Goal: Information Seeking & Learning: Learn about a topic

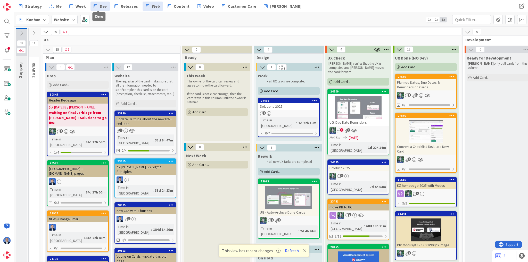
click at [95, 5] on link "Dev" at bounding box center [99, 6] width 19 height 9
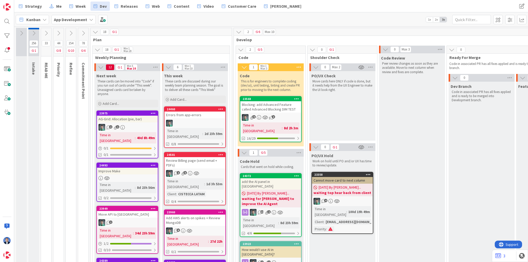
click at [199, 191] on div "CISTECCA LATAM" at bounding box center [191, 194] width 29 height 6
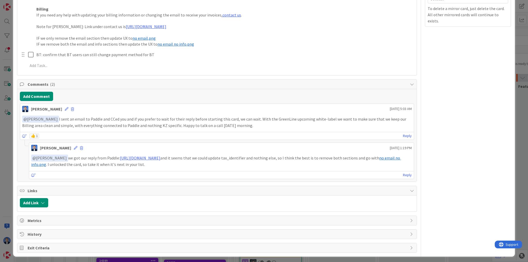
scroll to position [82, 0]
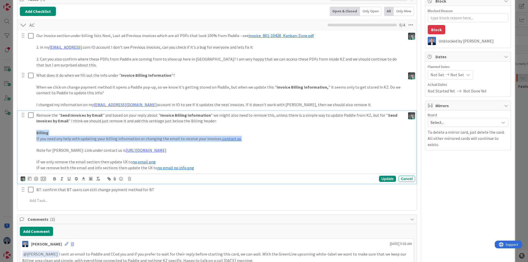
drag, startPoint x: 36, startPoint y: 132, endPoint x: 241, endPoint y: 138, distance: 205.4
click at [241, 138] on div "Remove the " Send Invoices by Email " and based on your reply about " Invoice B…" at bounding box center [219, 142] width 371 height 62
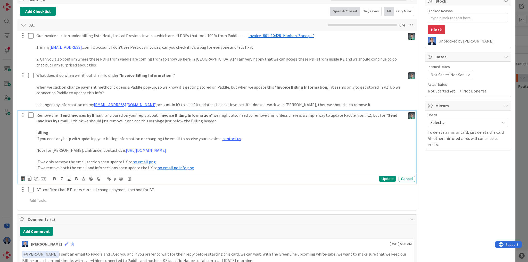
click at [167, 166] on span "no email no info.png" at bounding box center [175, 167] width 37 height 5
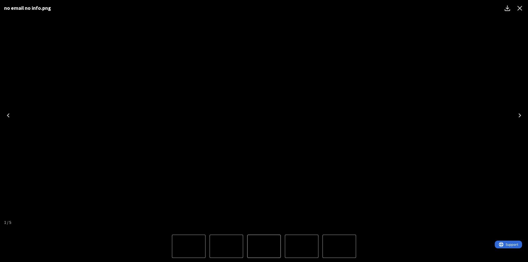
click at [263, 8] on icon "Close" at bounding box center [519, 8] width 8 height 8
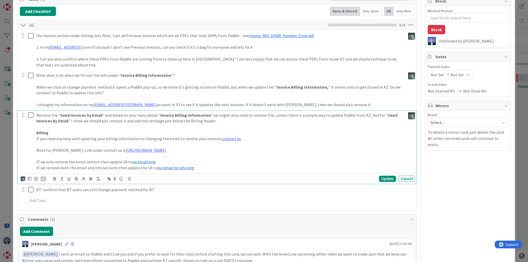
click at [86, 140] on p "If you need any help with updating your billing information or changing the ema…" at bounding box center [219, 139] width 367 height 6
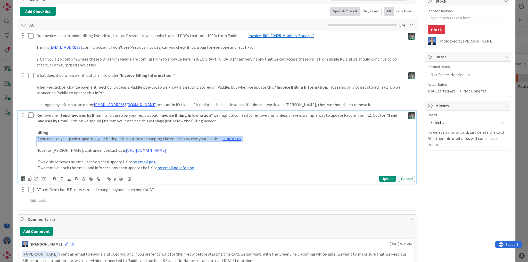
click at [86, 140] on p "If you need any help with updating your billing information or changing the ema…" at bounding box center [219, 139] width 367 height 6
click at [222, 146] on p at bounding box center [219, 144] width 367 height 6
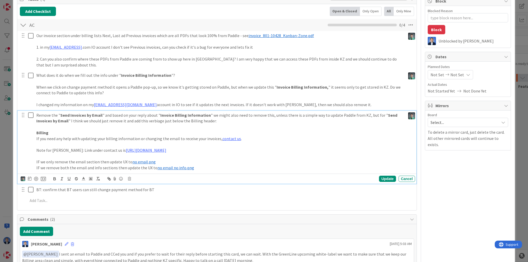
click at [243, 138] on p "If you need any help with updating your billing information or changing the ema…" at bounding box center [219, 139] width 367 height 6
click at [241, 140] on p "If you need any help with updating your billing information or changing the ema…" at bounding box center [219, 139] width 367 height 6
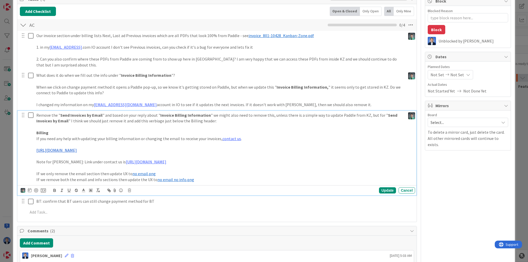
click at [191, 153] on p at bounding box center [219, 156] width 367 height 6
click at [263, 186] on div "Update Cancel" at bounding box center [217, 190] width 398 height 10
click at [263, 191] on div "Update" at bounding box center [387, 190] width 17 height 6
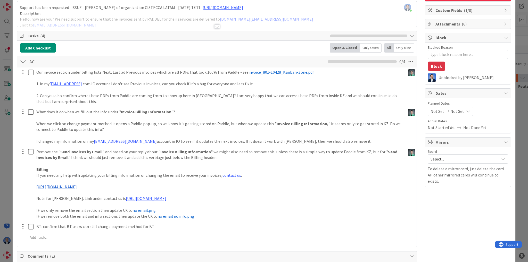
scroll to position [41, 0]
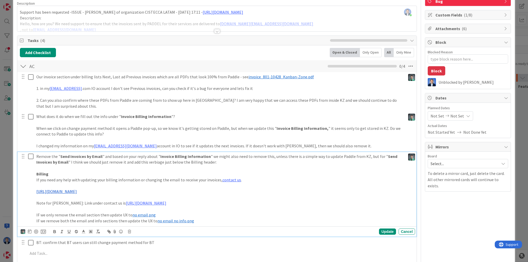
click at [164, 180] on p "If you need any help with updating your billing information or changing the ema…" at bounding box center [219, 180] width 367 height 6
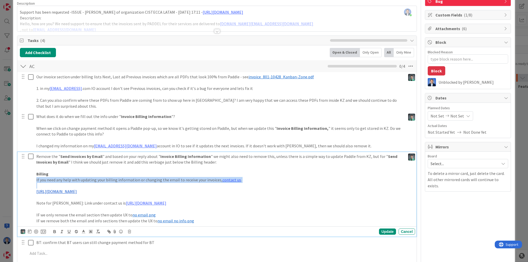
click at [164, 180] on p "If you need any help with updating your billing information or changing the ema…" at bounding box center [219, 180] width 367 height 6
drag, startPoint x: 145, startPoint y: 192, endPoint x: 33, endPoint y: 192, distance: 111.3
click at [33, 192] on div "Remove the " Send Invoices by Email " and based on your reply about " Invoice B…" at bounding box center [217, 188] width 395 height 73
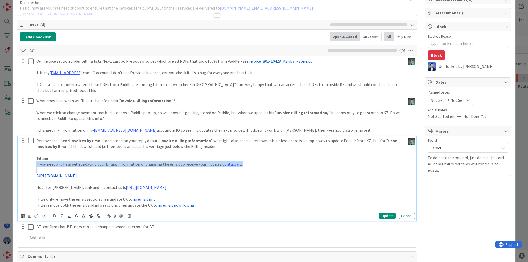
scroll to position [62, 0]
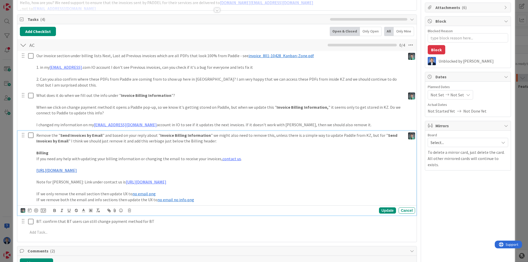
click at [168, 201] on span "no email no info.png" at bounding box center [175, 199] width 37 height 5
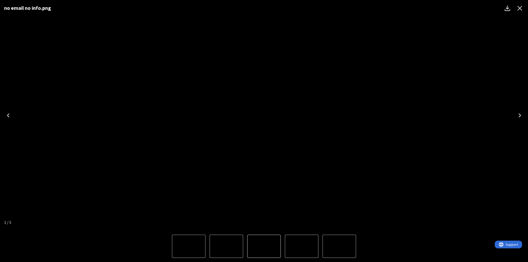
click at [263, 8] on icon "Close" at bounding box center [519, 8] width 8 height 8
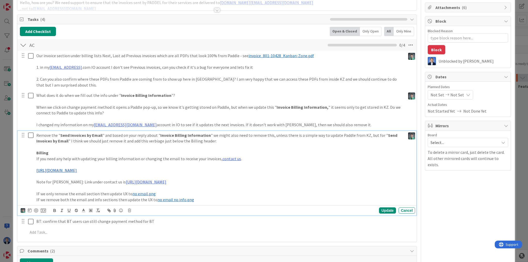
click at [12, 161] on div "ID 24581 App Development This week Title 39 / 128 Review Billing page (send ema…" at bounding box center [264, 131] width 528 height 262
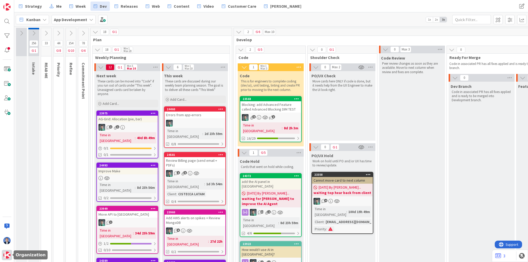
click at [9, 256] on img at bounding box center [6, 254] width 7 height 7
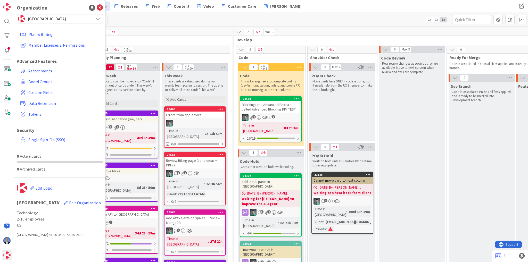
click at [45, 13] on div "Organization Kanban Zone Plan & Billing Member Licenses & Permissions Advanced …" at bounding box center [59, 131] width 91 height 262
click at [44, 16] on span "[GEOGRAPHIC_DATA]" at bounding box center [59, 18] width 63 height 7
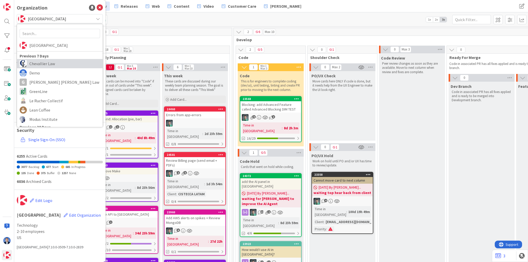
click at [49, 65] on span "Chevallier Law" at bounding box center [64, 64] width 71 height 8
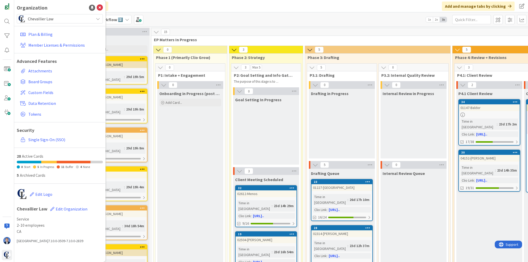
click at [203, 17] on div "Kanban Estate Planning Matter Workflow 2️⃣ 1x 2x 3x" at bounding box center [270, 19] width 513 height 14
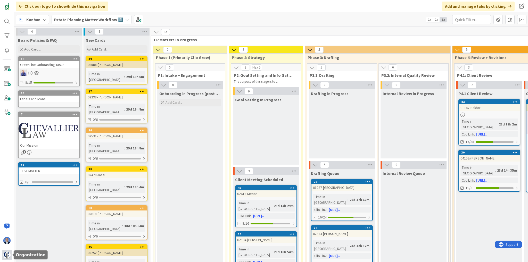
click at [10, 256] on img at bounding box center [6, 254] width 7 height 7
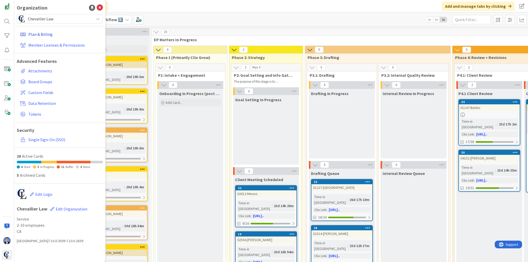
click at [41, 35] on link "Plan & Billing" at bounding box center [60, 34] width 85 height 9
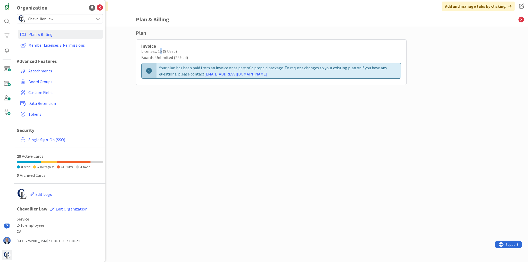
click at [159, 52] on div "Licenses: 15 (8 Used)" at bounding box center [271, 51] width 260 height 6
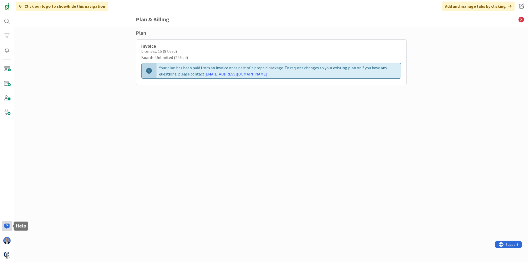
click at [9, 227] on div at bounding box center [7, 226] width 10 height 10
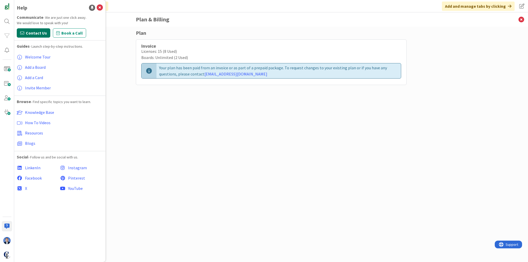
click at [37, 30] on span "Contact Us" at bounding box center [36, 33] width 21 height 6
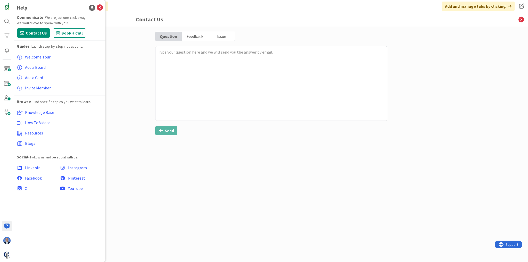
drag, startPoint x: 129, startPoint y: 89, endPoint x: 123, endPoint y: 90, distance: 5.8
click at [129, 89] on div "Contact Us Question Feedback Issue Send" at bounding box center [270, 137] width 513 height 250
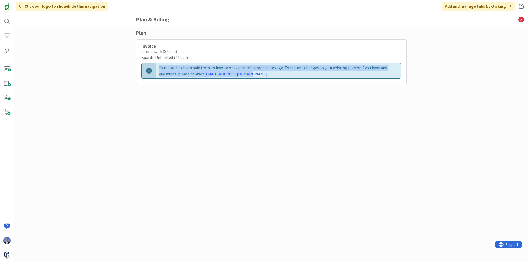
drag, startPoint x: 258, startPoint y: 73, endPoint x: 149, endPoint y: 66, distance: 108.9
click at [149, 66] on div "Your plan has been paid from an invoice or as part of a prepaid package. To req…" at bounding box center [271, 70] width 260 height 15
copy div "Your plan has been paid from an invoice or as part of a prepaid package. To req…"
click at [8, 256] on img at bounding box center [6, 254] width 7 height 7
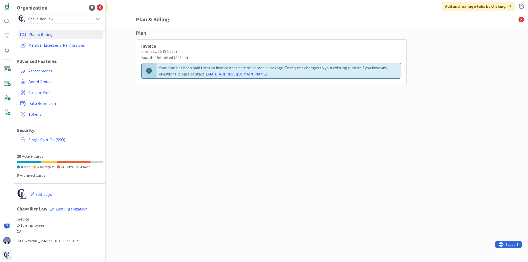
click at [42, 17] on span "Chevallier Law" at bounding box center [59, 18] width 63 height 7
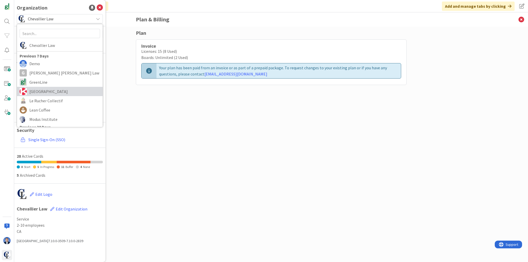
click at [36, 91] on span "[GEOGRAPHIC_DATA]" at bounding box center [64, 92] width 71 height 8
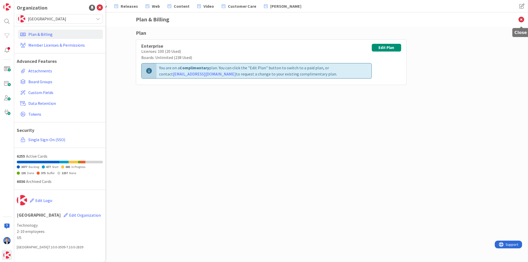
click at [263, 19] on icon at bounding box center [520, 19] width 13 height 14
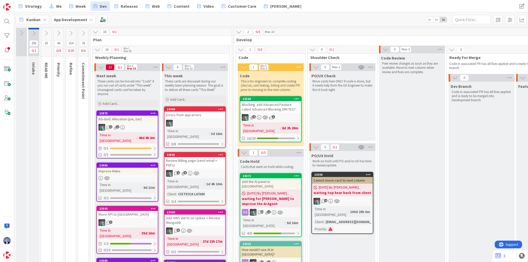
click at [194, 157] on div "Review Billing page (send email + PDFs)" at bounding box center [194, 162] width 61 height 11
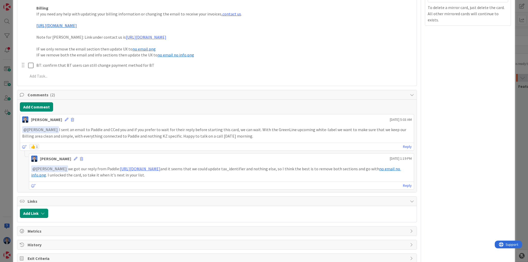
scroll to position [197, 0]
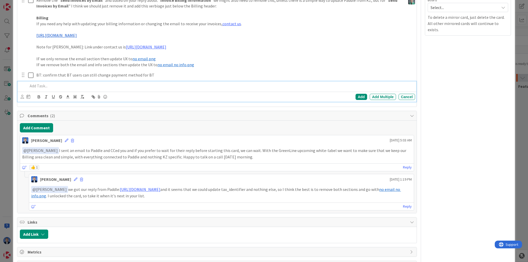
click at [47, 85] on p at bounding box center [220, 86] width 385 height 6
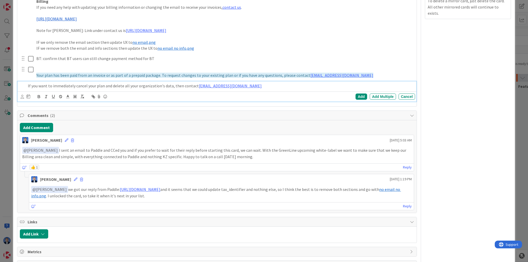
scroll to position [224, 0]
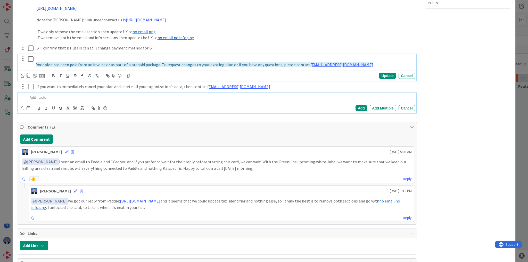
click at [56, 57] on div "Your plan has been paid from an invoice or as part of a prepaid package. To req…" at bounding box center [224, 61] width 380 height 15
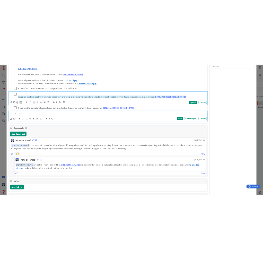
scroll to position [235, 0]
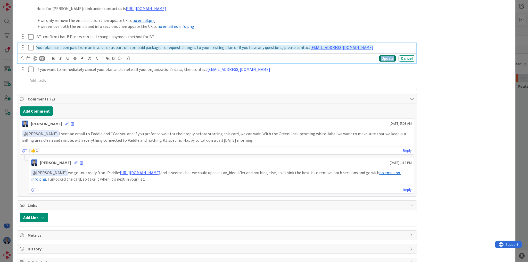
click at [263, 59] on div "Update" at bounding box center [387, 58] width 17 height 6
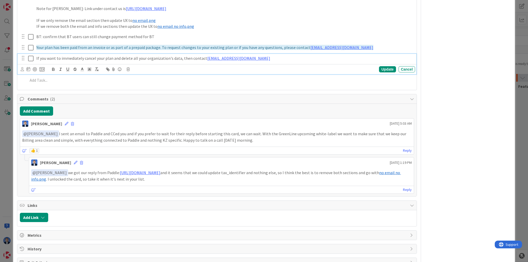
click at [263, 60] on p "If you want to immediately cancel your plan and delete all your organization's …" at bounding box center [224, 58] width 376 height 6
click at [263, 71] on div "Update" at bounding box center [387, 69] width 17 height 6
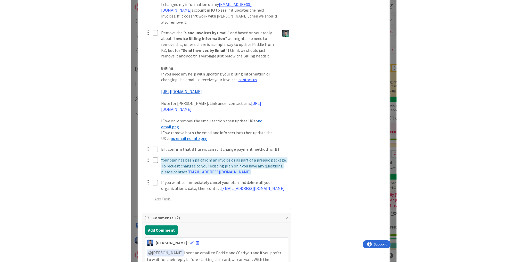
scroll to position [300, 0]
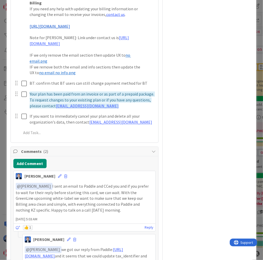
type textarea "x"
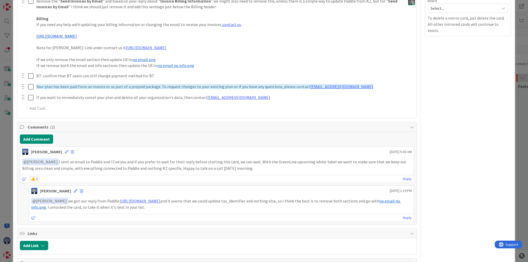
scroll to position [132, 0]
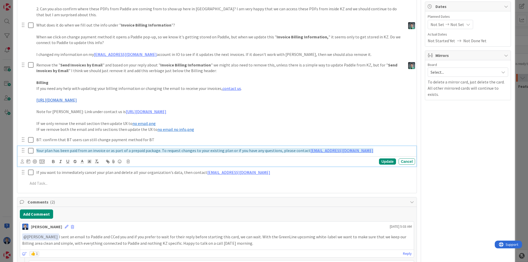
click at [35, 150] on div "Your plan has been paid from an invoice or as part of a prepaid package. To req…" at bounding box center [224, 150] width 380 height 9
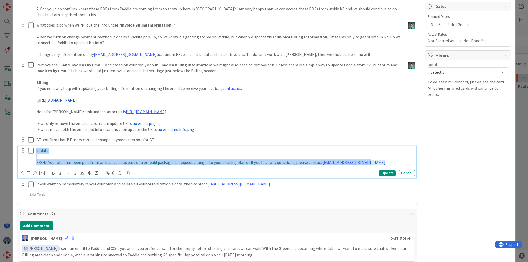
drag, startPoint x: 368, startPoint y: 160, endPoint x: 26, endPoint y: 124, distance: 343.7
click at [26, 124] on div "Our invoice section under billing lists Next, Last ad Previous invoices which a…" at bounding box center [217, 91] width 394 height 221
type textarea "x"
click at [97, 173] on icon "button" at bounding box center [96, 173] width 5 height 5
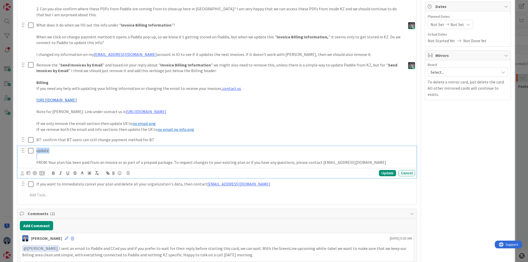
click at [106, 155] on p at bounding box center [224, 157] width 376 height 6
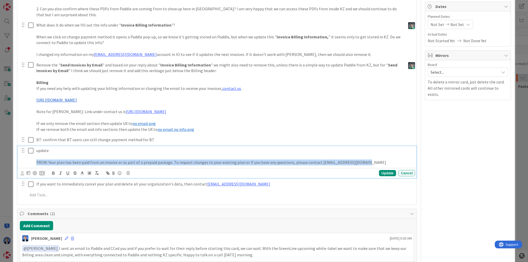
drag, startPoint x: 366, startPoint y: 162, endPoint x: 30, endPoint y: 165, distance: 336.7
click at [30, 165] on div "update FROM: Your plan has been paid from an invoice or as part of a prepaid pa…" at bounding box center [217, 156] width 395 height 21
copy p "FROM: Your plan has been paid from an invoice or as part of a prepaid package. …"
click at [263, 161] on p "FROM: Your plan has been paid from an invoice or as part of a prepaid package. …" at bounding box center [224, 162] width 376 height 6
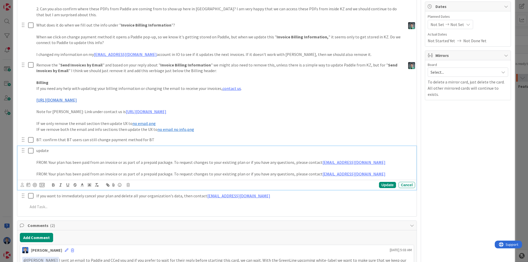
click at [42, 172] on p "FROM: Your plan has been paid from an invoice or as part of a prepaid package. …" at bounding box center [224, 174] width 376 height 6
drag, startPoint x: 359, startPoint y: 174, endPoint x: 310, endPoint y: 176, distance: 49.2
click at [263, 176] on p "TO: Your plan has been paid from an invoice or as part of a prepaid package. To…" at bounding box center [224, 174] width 376 height 6
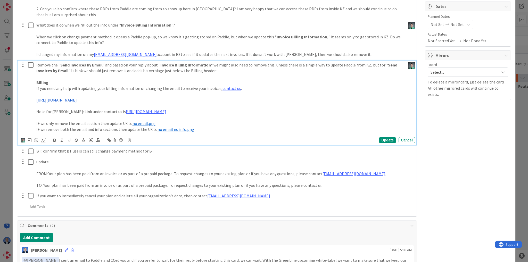
scroll to position [143, 0]
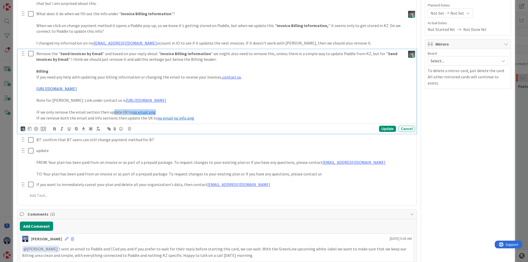
drag, startPoint x: 158, startPoint y: 112, endPoint x: 115, endPoint y: 106, distance: 43.9
click at [110, 109] on div "Remove the " Send Invoices by Email " and based on your reply about " Invoice B…" at bounding box center [219, 85] width 371 height 73
drag, startPoint x: 158, startPoint y: 100, endPoint x: 101, endPoint y: 98, distance: 56.9
click at [101, 98] on p "Note for [PERSON_NAME]: Link under contact us is [URL][DOMAIN_NAME]" at bounding box center [219, 100] width 367 height 6
copy link "[URL][DOMAIN_NAME]"
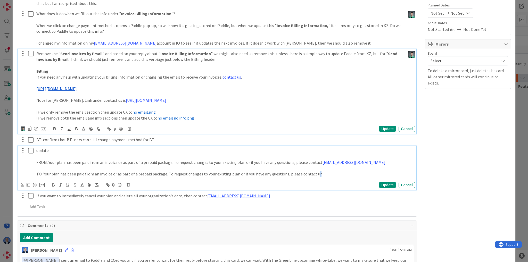
click at [263, 174] on p "TO: Your plan has been paid from an invoice or as part of a prepaid package. To…" at bounding box center [224, 174] width 376 height 6
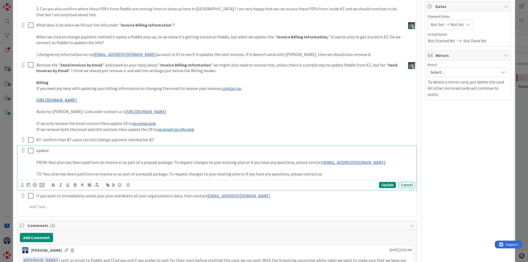
click at [263, 174] on p "TO: Your plan has been paid from an invoice or as part of a prepaid package. To…" at bounding box center [224, 174] width 376 height 6
drag, startPoint x: 301, startPoint y: 174, endPoint x: 313, endPoint y: 175, distance: 12.5
click at [263, 175] on p "TO: Your plan has been paid from an invoice or as part of a prepaid package. To…" at bounding box center [224, 174] width 376 height 6
click at [109, 185] on icon "button" at bounding box center [108, 186] width 2 height 2
paste input "[URL][DOMAIN_NAME]"
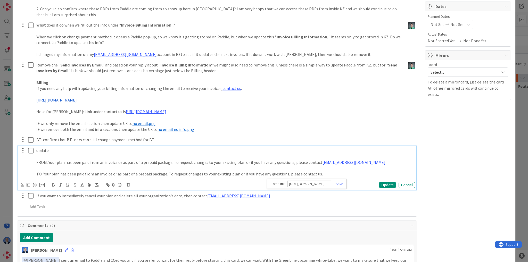
scroll to position [0, 3]
type input "[URL][DOMAIN_NAME]"
click at [263, 184] on link at bounding box center [337, 184] width 12 height 4
click at [263, 174] on p "TO: Your plan has been paid from an invoice or as part of a prepaid package. To…" at bounding box center [224, 174] width 376 height 6
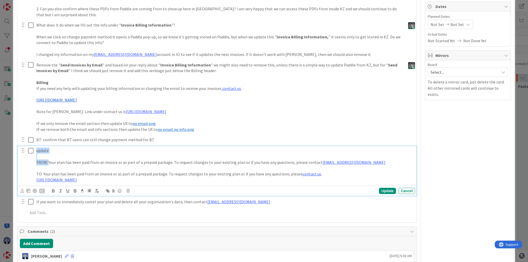
drag, startPoint x: 48, startPoint y: 162, endPoint x: 21, endPoint y: 144, distance: 32.1
click at [21, 144] on div "Our invoice section under billing lists Next, Last ad Previous invoices which a…" at bounding box center [217, 100] width 394 height 239
type textarea "x"
copy div "update FROM:"
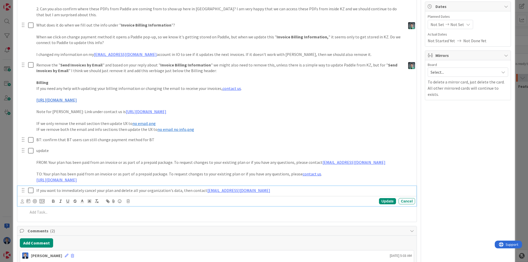
click at [36, 201] on div "If you want to immediately cancel your plan and delete all your organization's …" at bounding box center [217, 196] width 398 height 20
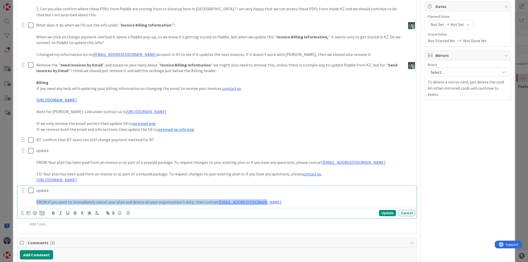
drag, startPoint x: 257, startPoint y: 202, endPoint x: 27, endPoint y: 209, distance: 229.3
click at [27, 209] on div "update FROM: If you want to immediately cancel your plan and delete all your or…" at bounding box center [217, 202] width 398 height 32
copy p "FROM: If you want to immediately cancel your plan and delete all your organizat…"
click at [263, 202] on p "FROM: If you want to immediately cancel your plan and delete all your organizat…" at bounding box center [224, 202] width 376 height 6
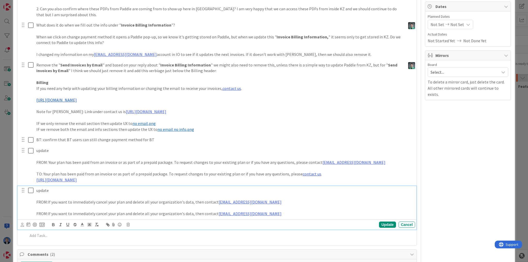
click at [41, 211] on p "FROM: If you want to immediately cancel your plan and delete all your organizat…" at bounding box center [224, 214] width 376 height 6
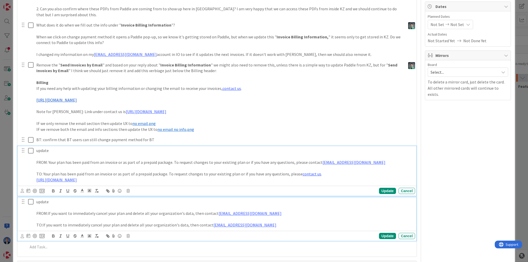
scroll to position [143, 0]
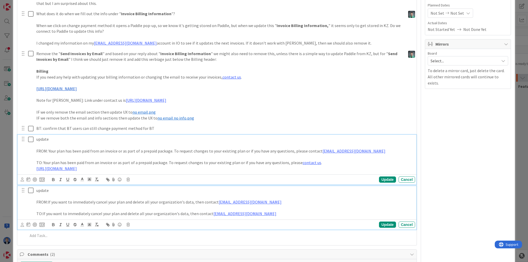
drag, startPoint x: 314, startPoint y: 181, endPoint x: 298, endPoint y: 172, distance: 18.2
click at [263, 173] on div "update FROM: Your plan has been paid from an invoice or as part of a prepaid pa…" at bounding box center [217, 159] width 398 height 49
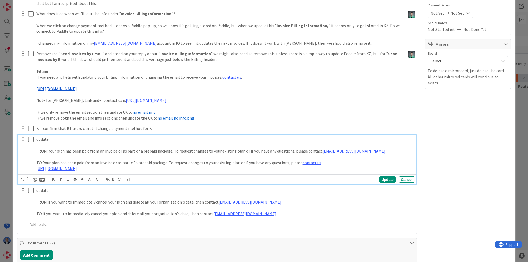
drag, startPoint x: 298, startPoint y: 170, endPoint x: 285, endPoint y: 163, distance: 14.8
click at [263, 163] on div "update FROM: Your plan has been paid from an invoice or as part of a prepaid pa…" at bounding box center [224, 154] width 380 height 38
copy div "please contact us . [URL][DOMAIN_NAME]"
click at [263, 166] on p "[URL][DOMAIN_NAME]" at bounding box center [224, 169] width 376 height 6
drag, startPoint x: 312, startPoint y: 166, endPoint x: 298, endPoint y: 163, distance: 14.4
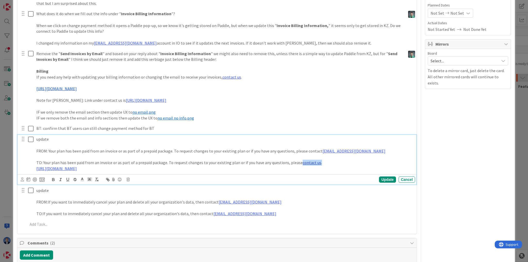
click at [263, 163] on p "TO: Your plan has been paid from an invoice or as part of a prepaid package. To…" at bounding box center [224, 163] width 376 height 6
copy p "contact us ."
drag, startPoint x: 103, startPoint y: 168, endPoint x: 298, endPoint y: 161, distance: 195.6
click at [263, 161] on div "update FROM: Your plan has been paid from an invoice or as part of a prepaid pa…" at bounding box center [224, 154] width 380 height 38
copy div "contact us . [URL][DOMAIN_NAME]"
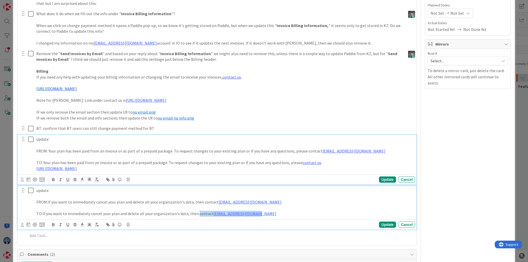
drag, startPoint x: 264, startPoint y: 214, endPoint x: 195, endPoint y: 214, distance: 69.0
click at [195, 214] on p "TO: If you want to immediately cancel your plan and delete all your organizatio…" at bounding box center [224, 214] width 376 height 6
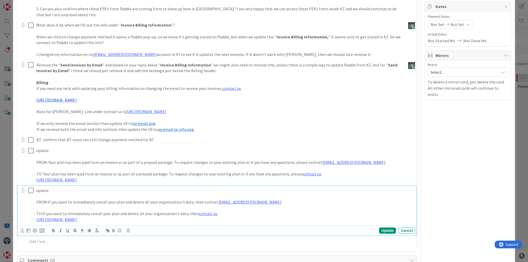
click at [239, 214] on p "TO: If you want to immediately cancel your plan and delete all your organizatio…" at bounding box center [224, 214] width 376 height 6
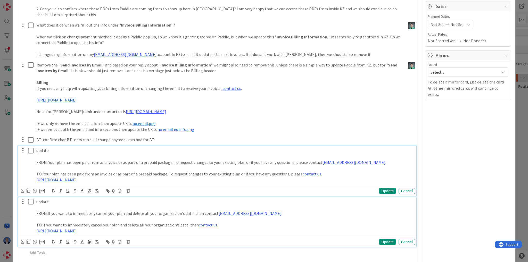
click at [51, 149] on div "update FROM: Your plan has been paid from an invoice or as part of a prepaid pa…" at bounding box center [224, 165] width 380 height 38
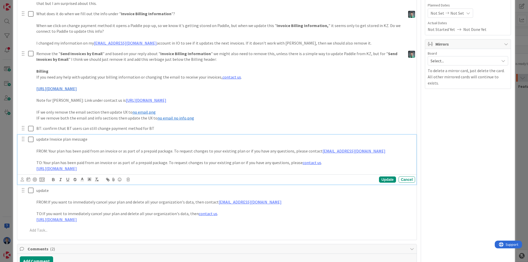
click at [74, 139] on p "update Invoice plan message" at bounding box center [224, 139] width 376 height 6
copy p "update Invoice plan message"
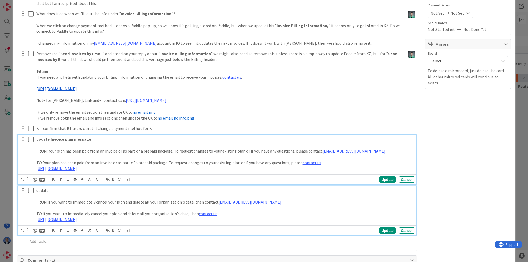
click at [42, 189] on p "update" at bounding box center [224, 191] width 376 height 6
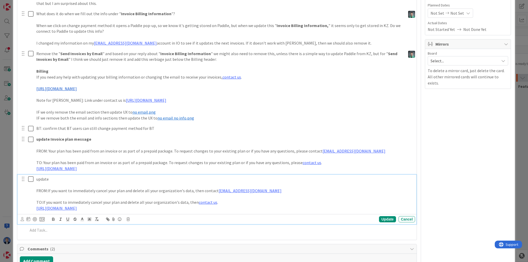
scroll to position [132, 0]
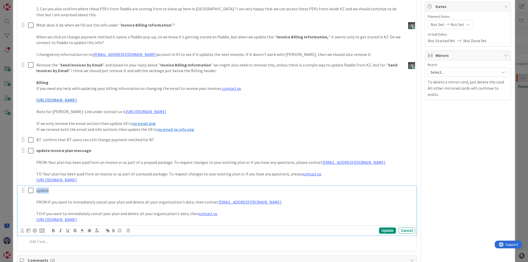
click at [42, 189] on p "update" at bounding box center [224, 191] width 376 height 6
click at [53, 189] on strong "update Invoice plan message" at bounding box center [63, 190] width 55 height 5
click at [263, 230] on div "Update" at bounding box center [387, 230] width 17 height 6
type textarea "x"
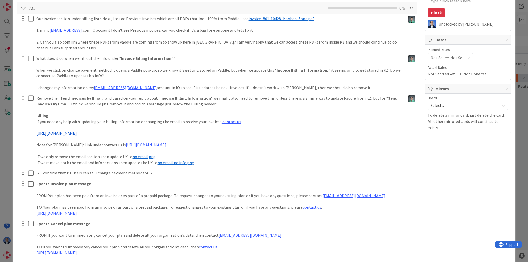
scroll to position [91, 0]
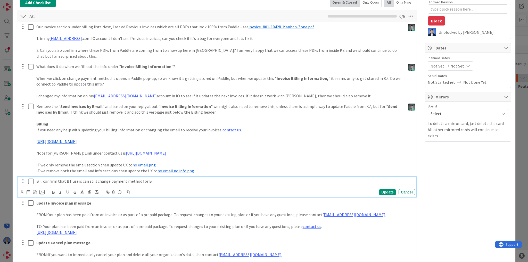
click at [178, 179] on p "BT: confirm that BT users can still change payment method for BT" at bounding box center [224, 181] width 376 height 6
click at [263, 189] on div "Update" at bounding box center [387, 192] width 17 height 6
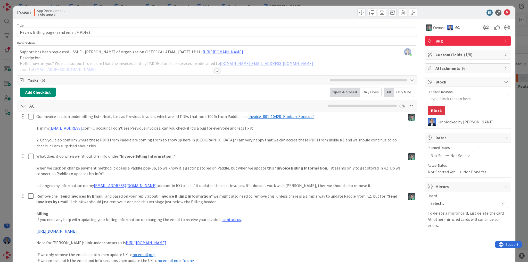
scroll to position [0, 0]
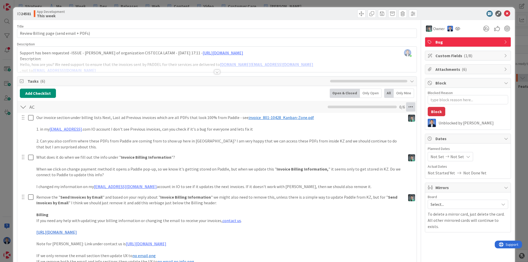
click at [263, 107] on icon at bounding box center [410, 106] width 9 height 9
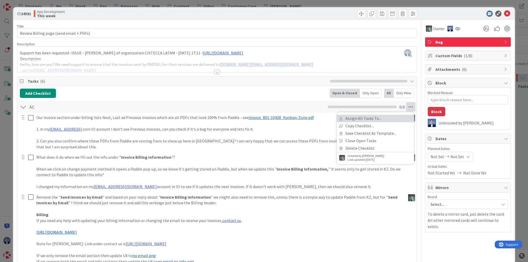
click at [263, 115] on link "Assign All Tasks To..." at bounding box center [374, 118] width 77 height 7
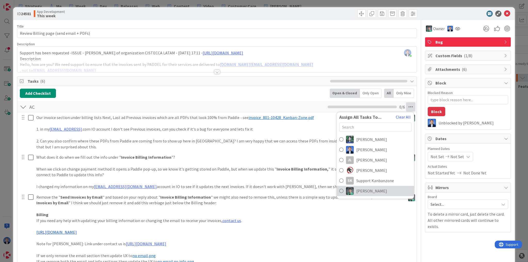
click at [263, 192] on span "[PERSON_NAME]" at bounding box center [371, 191] width 31 height 6
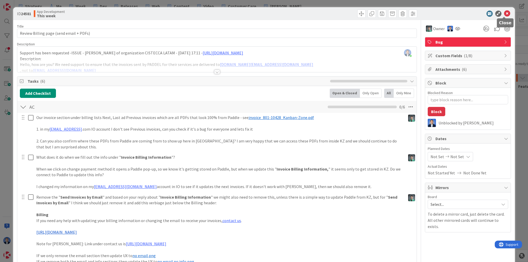
click at [263, 15] on icon at bounding box center [507, 14] width 6 height 6
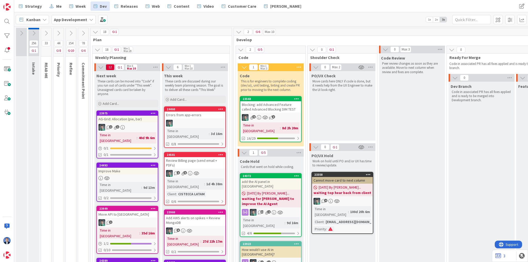
click at [46, 33] on icon at bounding box center [46, 33] width 6 height 6
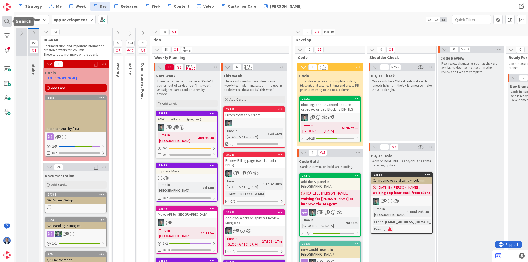
click at [10, 21] on div at bounding box center [7, 21] width 10 height 10
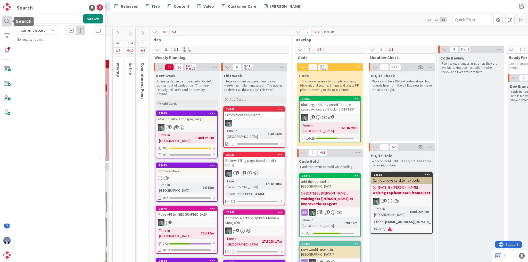
type input "paddle"
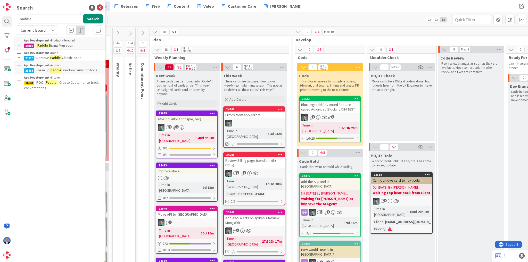
click at [215, 19] on div "Kanban App Development 1x 2x 3x" at bounding box center [270, 19] width 513 height 14
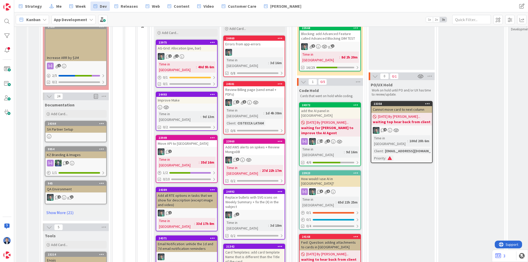
scroll to position [82, 0]
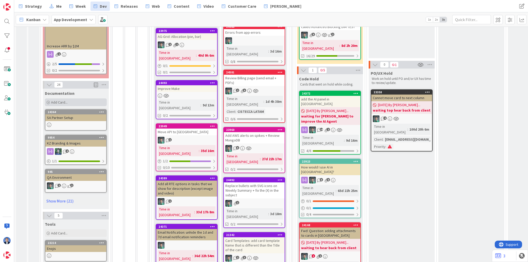
click at [67, 100] on div "Add Card..." at bounding box center [76, 102] width 62 height 8
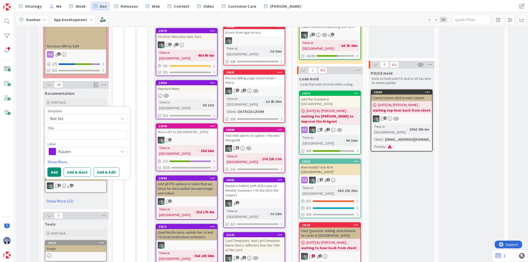
type textarea "x"
type textarea "P"
type textarea "x"
type textarea "Pa"
type textarea "x"
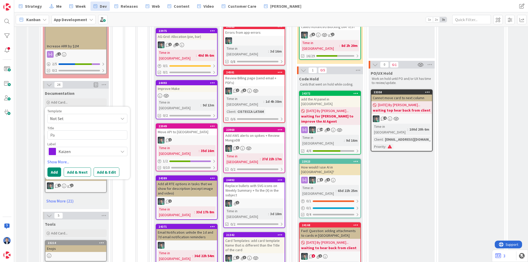
type textarea "Pad"
type textarea "x"
type textarea "Padd"
type textarea "x"
type textarea "Paddl"
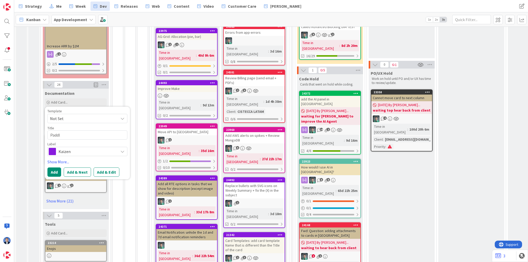
type textarea "x"
type textarea "Paddle"
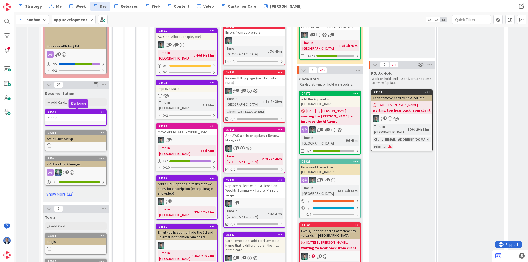
click at [68, 112] on div "24596" at bounding box center [77, 112] width 58 height 4
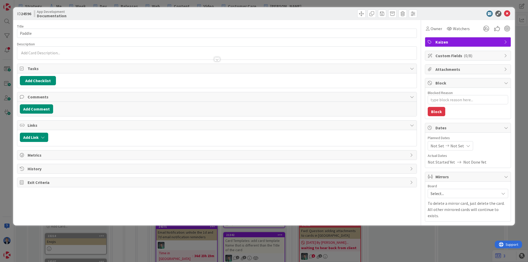
click at [263, 45] on span "Kaizen" at bounding box center [468, 42] width 66 height 6
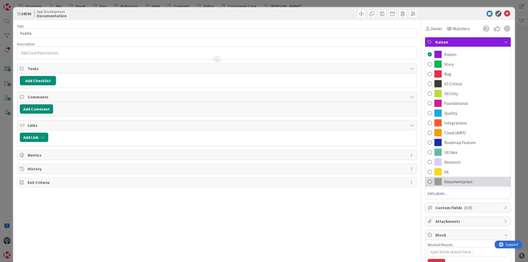
click at [263, 181] on span "Documentation" at bounding box center [458, 181] width 28 height 6
type textarea "x"
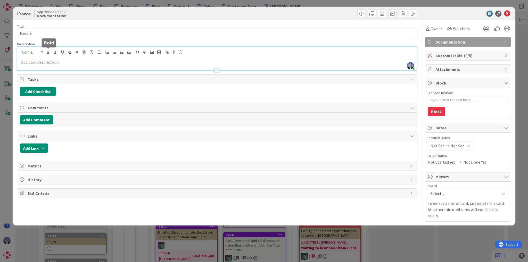
click at [50, 52] on div "[PERSON_NAME] just joined" at bounding box center [216, 59] width 399 height 24
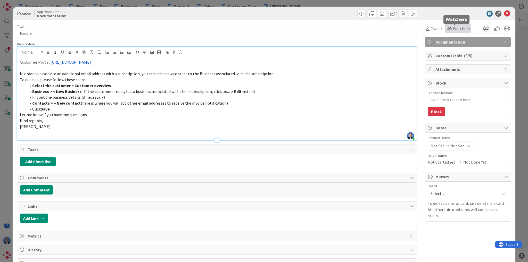
click at [263, 30] on span "Watchers" at bounding box center [461, 28] width 17 height 6
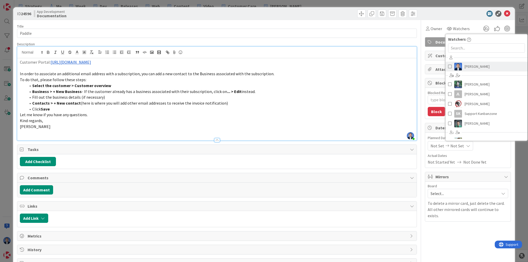
click at [263, 69] on span "[PERSON_NAME]" at bounding box center [476, 67] width 25 height 8
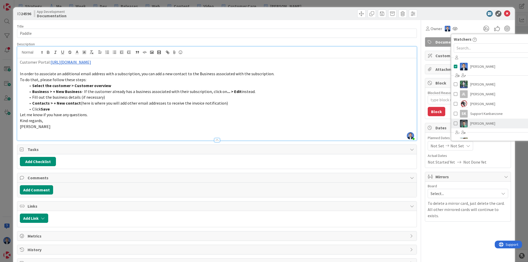
click at [263, 121] on span "[PERSON_NAME]" at bounding box center [482, 124] width 25 height 8
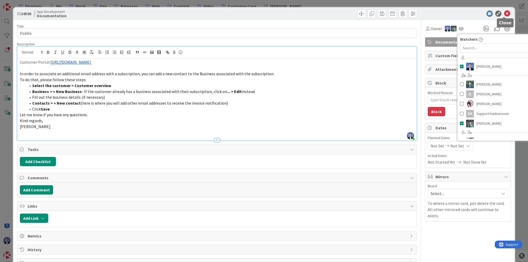
click at [263, 12] on icon at bounding box center [507, 14] width 6 height 6
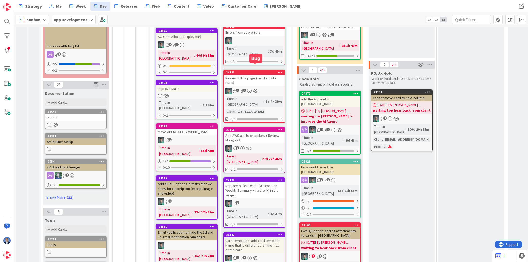
click at [241, 75] on div "Review Billing page (send email + PDFs)" at bounding box center [254, 80] width 61 height 11
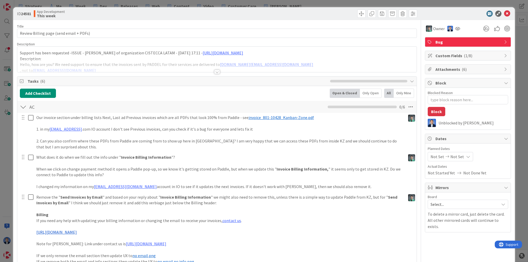
click at [263, 69] on span "Attachments ( 6 )" at bounding box center [468, 69] width 66 height 6
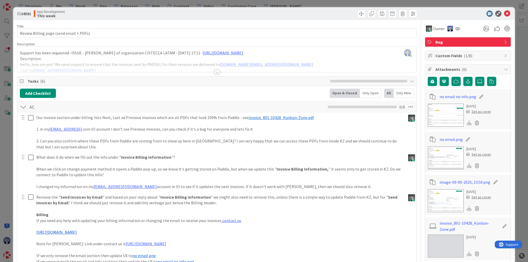
click at [263, 113] on img at bounding box center [445, 115] width 36 height 23
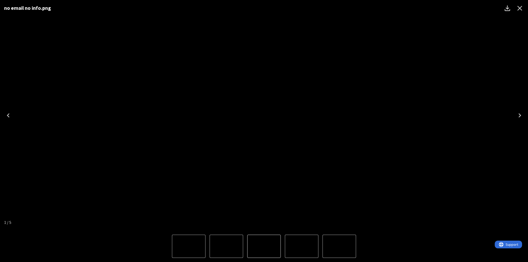
click at [263, 8] on icon "Close" at bounding box center [519, 8] width 8 height 8
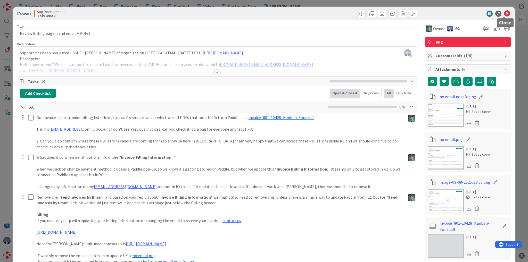
click at [263, 15] on icon at bounding box center [507, 14] width 6 height 6
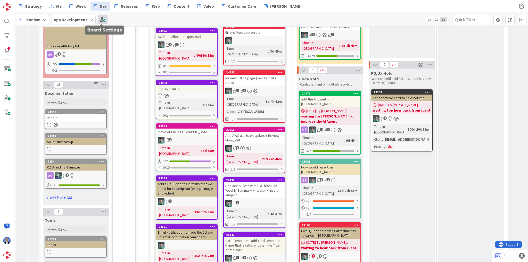
click at [100, 19] on span at bounding box center [102, 19] width 9 height 9
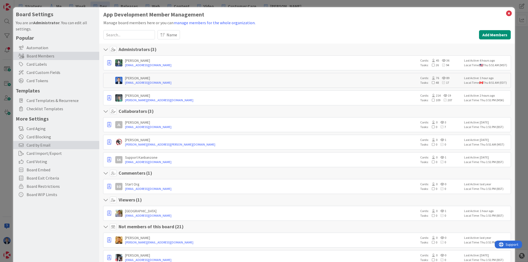
click at [42, 145] on span "Card by Email" at bounding box center [62, 145] width 70 height 6
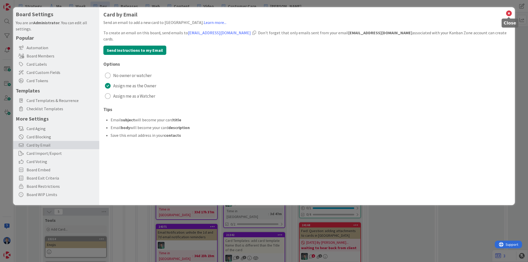
drag, startPoint x: 509, startPoint y: 13, endPoint x: 502, endPoint y: 15, distance: 7.1
click at [263, 13] on icon at bounding box center [508, 13] width 7 height 7
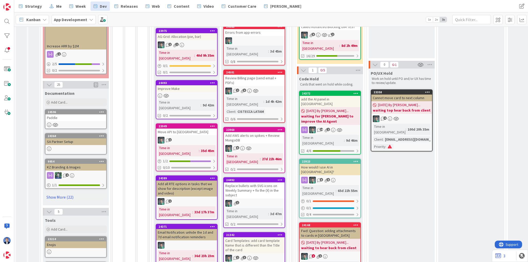
click at [66, 19] on b "App Development" at bounding box center [70, 19] width 33 height 5
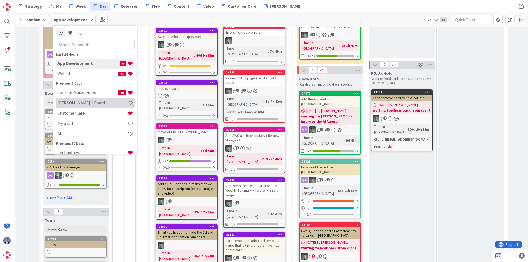
click at [77, 103] on h4 "[PERSON_NAME]'s Board" at bounding box center [92, 102] width 70 height 5
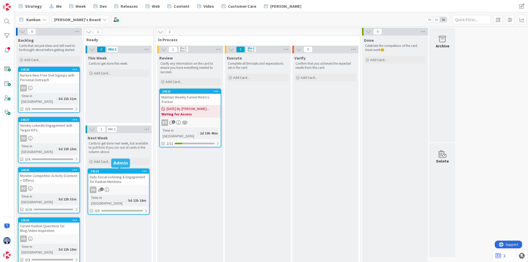
click at [120, 178] on div "Daily Social Listening & Engagement for Kanban Mentions" at bounding box center [118, 179] width 61 height 11
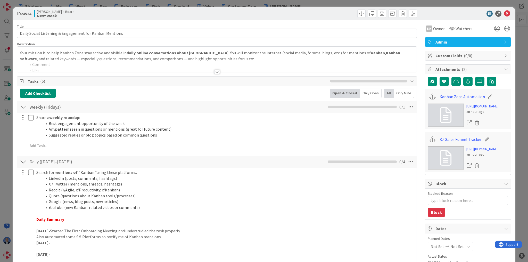
type textarea "x"
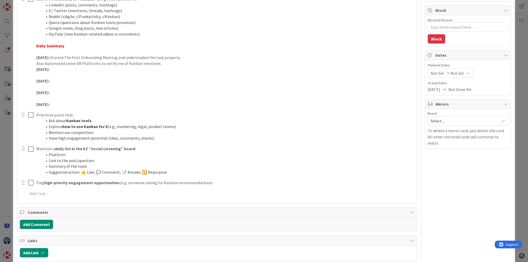
scroll to position [210, 0]
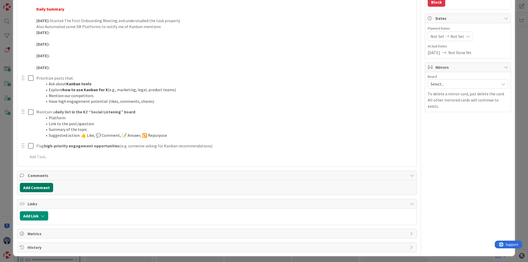
click at [44, 185] on button "Add Comment" at bounding box center [36, 187] width 33 height 9
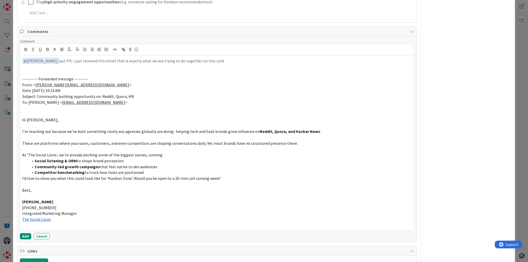
scroll to position [401, 0]
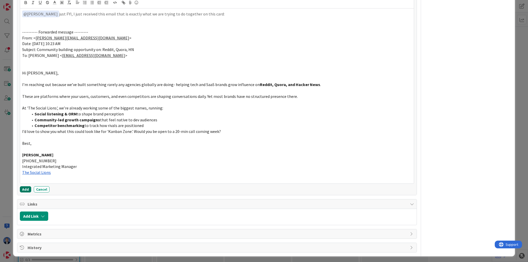
click at [25, 186] on button "Add" at bounding box center [25, 189] width 11 height 6
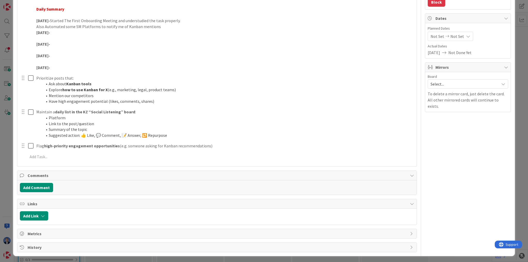
type textarea "x"
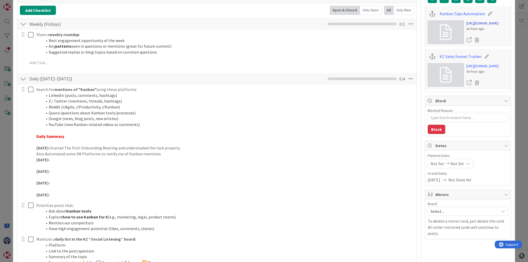
scroll to position [0, 0]
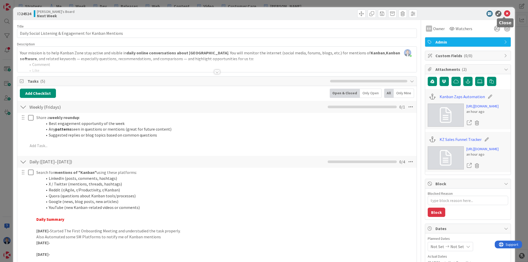
click at [263, 14] on icon at bounding box center [507, 14] width 6 height 6
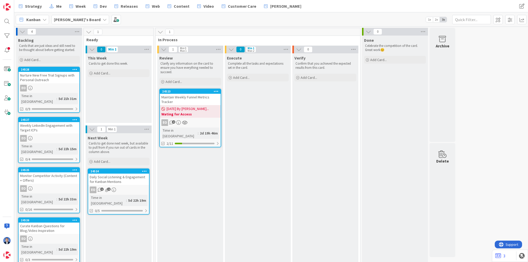
click at [194, 96] on div "Maintain Weekly Funnel Metrics Tracker" at bounding box center [190, 99] width 61 height 11
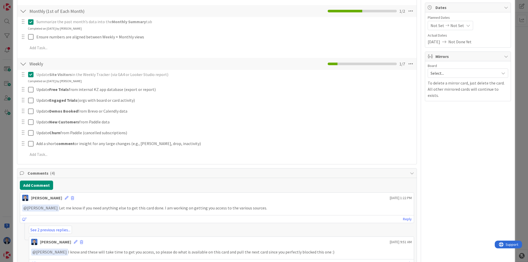
scroll to position [219, 0]
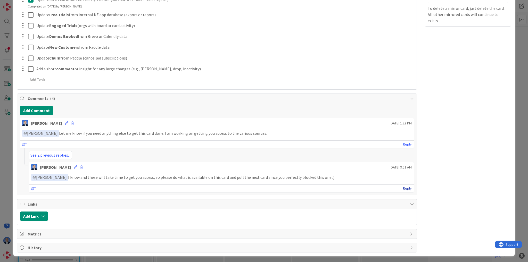
click at [263, 187] on link "Reply" at bounding box center [407, 188] width 9 height 6
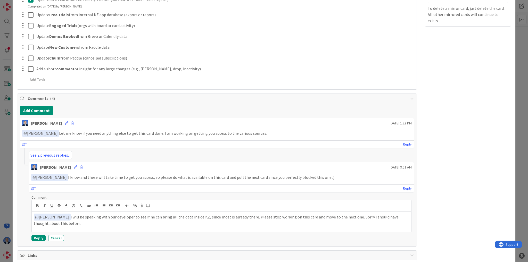
click at [78, 224] on p "﻿ @ [PERSON_NAME] ﻿ I will be speaking with our developer to see if he can brin…" at bounding box center [221, 220] width 375 height 13
click at [36, 236] on button "Reply" at bounding box center [38, 238] width 14 height 6
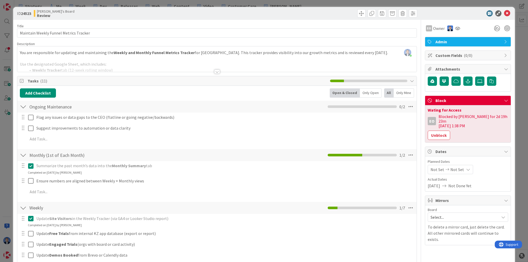
scroll to position [0, 0]
click at [263, 131] on button "Unblock" at bounding box center [438, 135] width 22 height 9
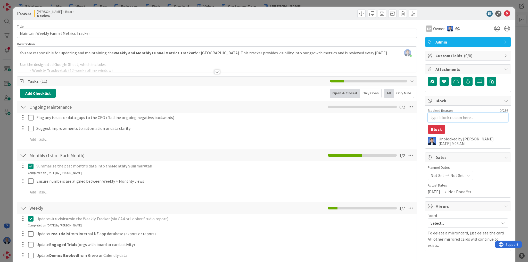
click at [263, 114] on textarea "Blocked Reason" at bounding box center [467, 117] width 80 height 9
type textarea "x"
type textarea "m"
type textarea "x"
type textarea "mo"
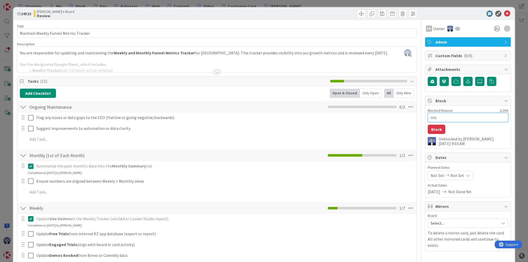
type textarea "x"
type textarea "mov"
type textarea "x"
type textarea "movi"
type textarea "x"
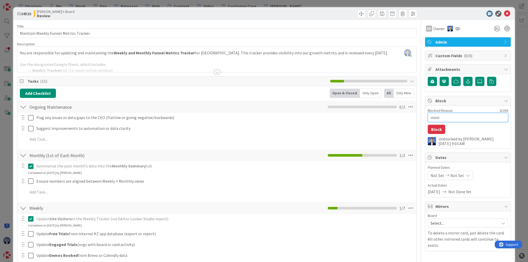
type textarea "movin"
type textarea "x"
type textarea "moving"
type textarea "x"
type textarea "moving"
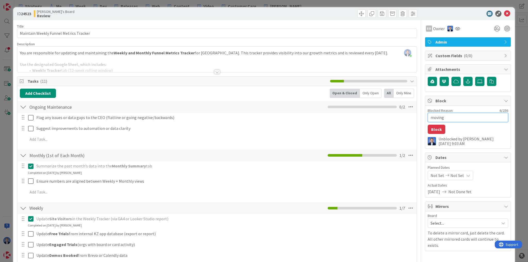
type textarea "x"
type textarea "moving t"
type textarea "x"
type textarea "moving th"
type textarea "x"
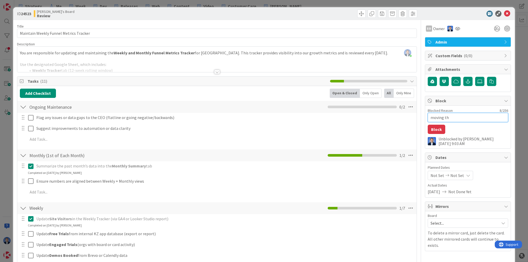
type textarea "moving thi"
type textarea "x"
type textarea "moving this"
type textarea "x"
type textarea "moving this"
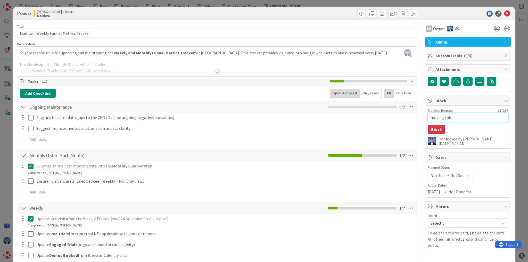
type textarea "x"
type textarea "moving this c"
type textarea "x"
type textarea "moving this ca"
type textarea "x"
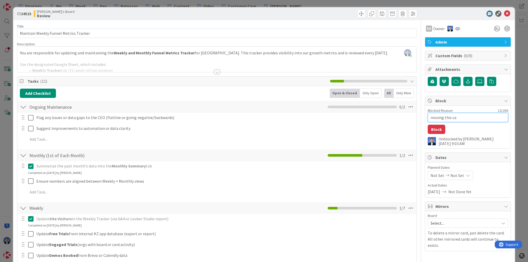
type textarea "moving this car"
type textarea "x"
type textarea "moving this card"
type textarea "x"
type textarea "moving this card"
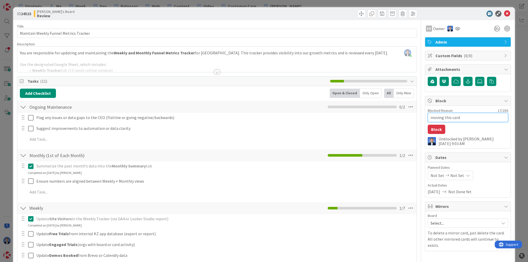
type textarea "x"
type textarea "moving this card t"
type textarea "x"
type textarea "moving this card to"
type textarea "x"
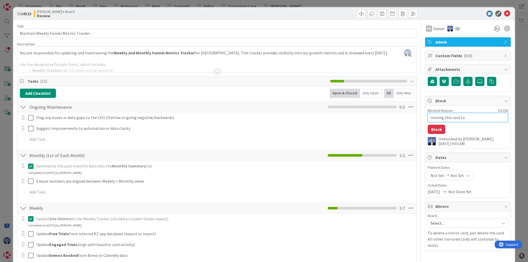
type textarea "moving this card to"
type textarea "x"
type textarea "moving this card to o"
type textarea "x"
type textarea "moving this card to ou"
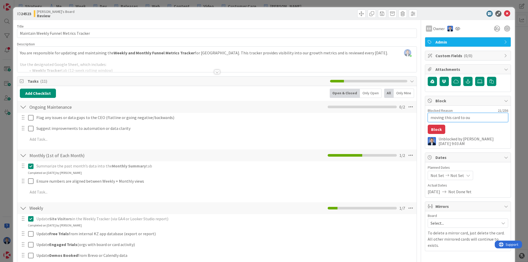
type textarea "x"
type textarea "moving this card to our"
type textarea "x"
type textarea "moving this card to our"
type textarea "x"
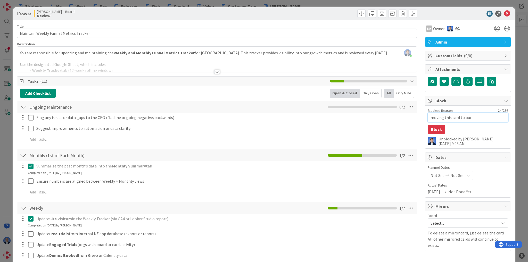
type textarea "moving this card to our d"
type textarea "x"
type textarea "moving this card to our de"
type textarea "x"
type textarea "moving this card to our dev"
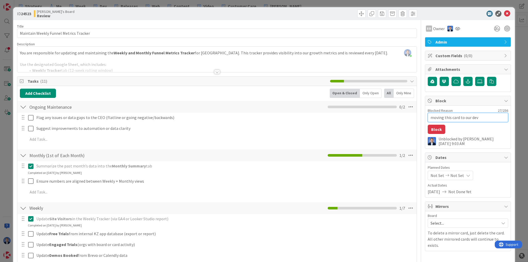
type textarea "x"
type textarea "moving this card to our dev"
type textarea "x"
type textarea "moving this card to our dev t"
type textarea "x"
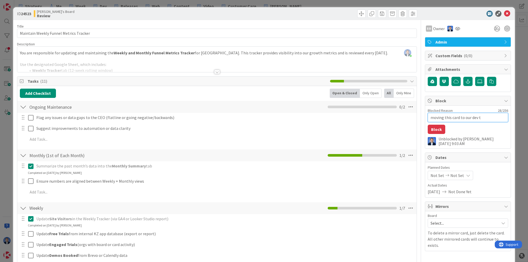
type textarea "moving this card to our dev te"
type textarea "x"
type textarea "moving this card to our dev tea"
type textarea "x"
type textarea "moving this card to our dev team"
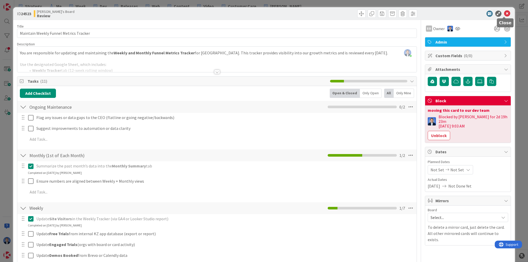
click at [263, 15] on icon at bounding box center [507, 14] width 6 height 6
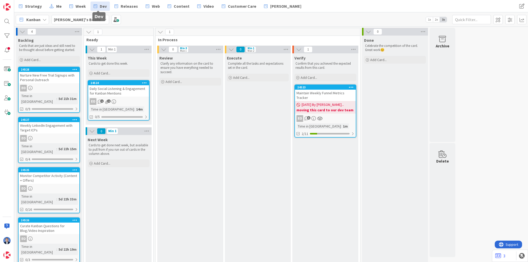
click at [102, 7] on span "Dev" at bounding box center [103, 6] width 7 height 6
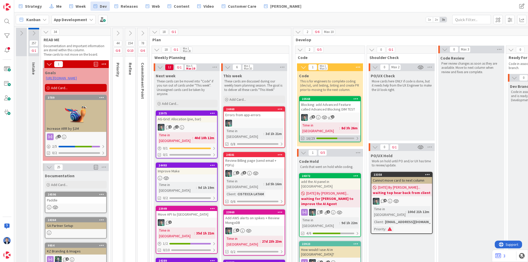
click at [263, 135] on div "16/29" at bounding box center [329, 138] width 61 height 6
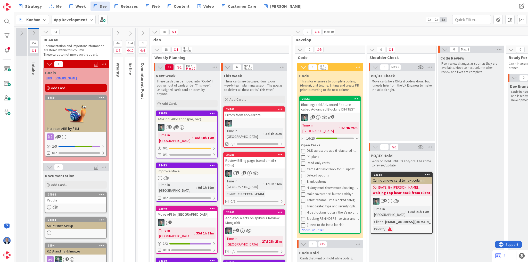
click at [263, 103] on div "Blocking: add Advanced Feature called Advanced Blocking DIM TEST" at bounding box center [329, 106] width 61 height 11
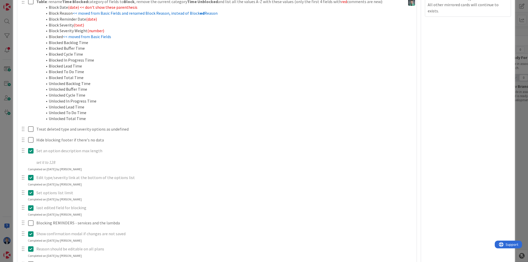
scroll to position [701, 0]
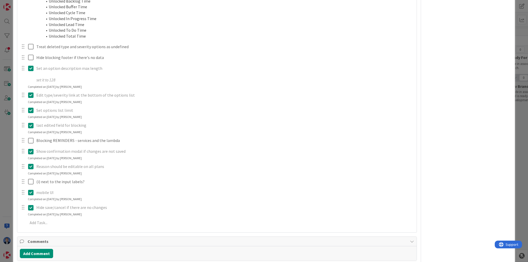
click at [263, 113] on div "Set options list limit" at bounding box center [224, 110] width 380 height 9
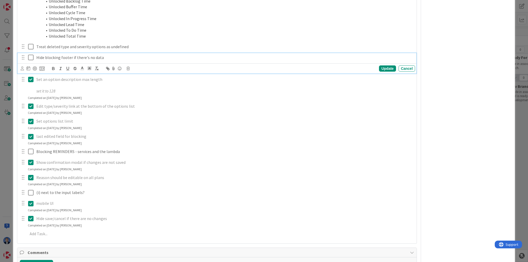
click at [78, 56] on p "Hide blocking footer if there's no data" at bounding box center [224, 58] width 376 height 6
copy p "Hide blocking footer if there's no data"
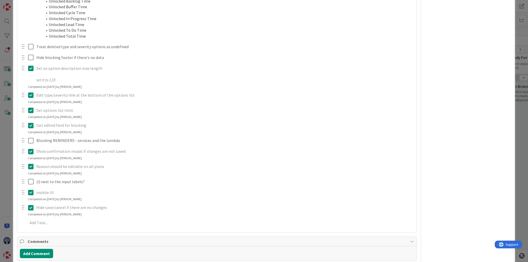
click at [263, 83] on p "set it to 128" at bounding box center [224, 80] width 376 height 6
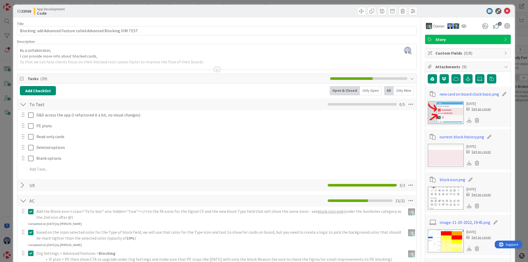
scroll to position [0, 0]
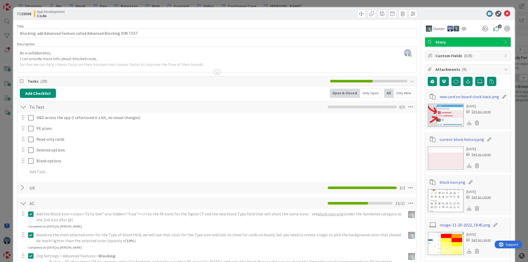
click at [78, 59] on div at bounding box center [216, 65] width 399 height 13
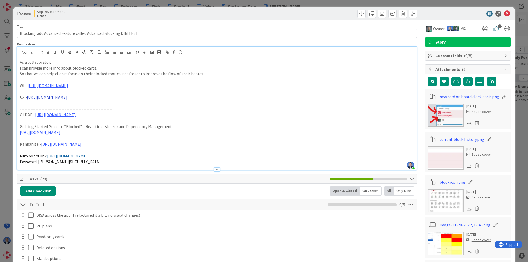
click at [67, 96] on link "[URL][DOMAIN_NAME]" at bounding box center [47, 97] width 40 height 5
click at [106, 105] on link "[URL][DOMAIN_NAME]" at bounding box center [111, 107] width 35 height 7
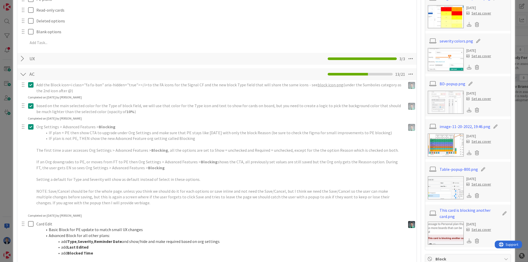
scroll to position [62, 0]
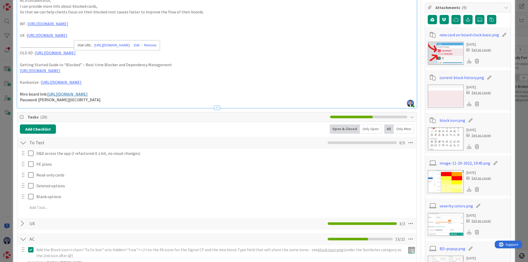
click at [189, 117] on span "Tasks ( 29 )" at bounding box center [178, 117] width 300 height 6
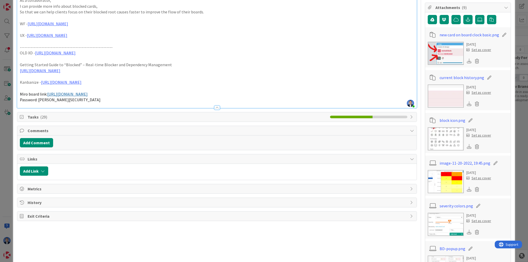
click at [161, 130] on span "Comments" at bounding box center [217, 130] width 379 height 6
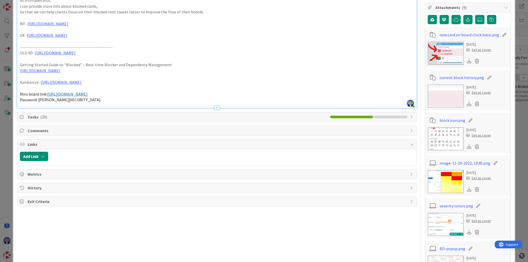
click at [157, 147] on span "Links" at bounding box center [217, 144] width 379 height 6
click at [141, 173] on span "History" at bounding box center [217, 171] width 379 height 6
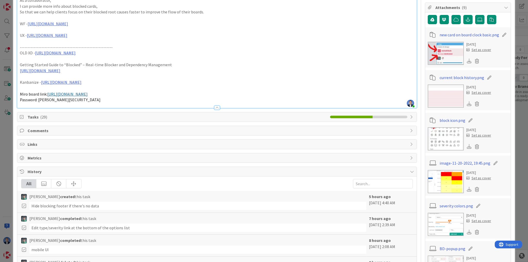
scroll to position [165, 0]
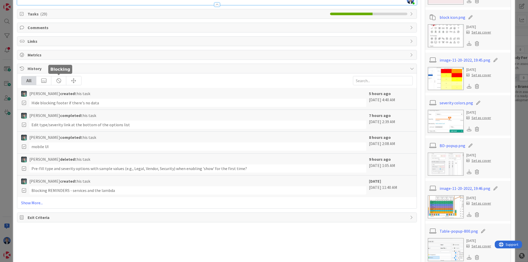
click at [58, 83] on div at bounding box center [58, 80] width 15 height 9
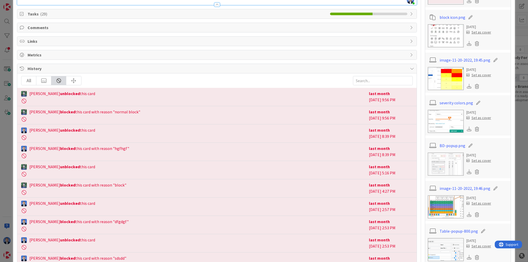
click at [32, 78] on div "All" at bounding box center [28, 80] width 15 height 9
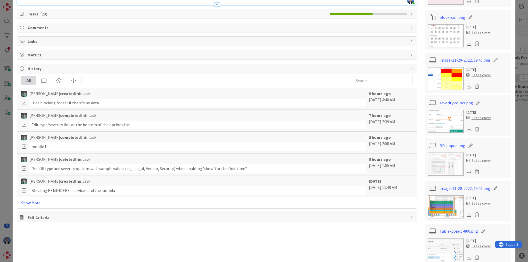
click at [33, 206] on div "All [PERSON_NAME] created this task Hide blocking footer if there's no data 5 h…" at bounding box center [216, 140] width 399 height 135
click at [37, 201] on link "Show More..." at bounding box center [216, 203] width 391 height 6
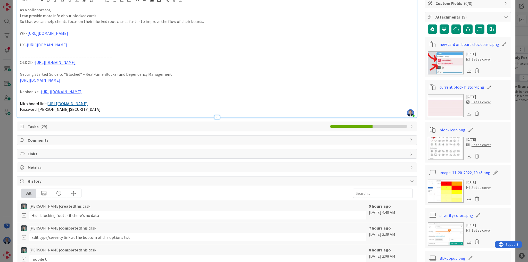
scroll to position [124, 0]
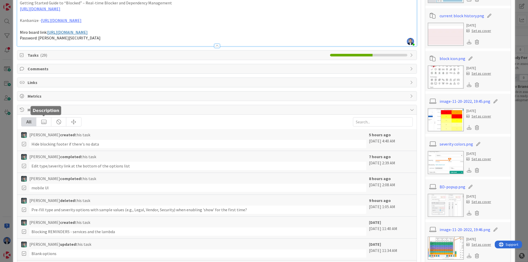
click at [44, 122] on div at bounding box center [43, 121] width 15 height 9
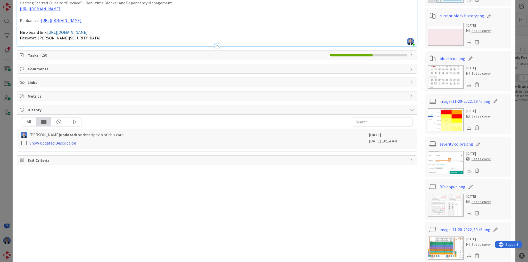
click at [57, 140] on link "Show Updated Description" at bounding box center [52, 142] width 47 height 5
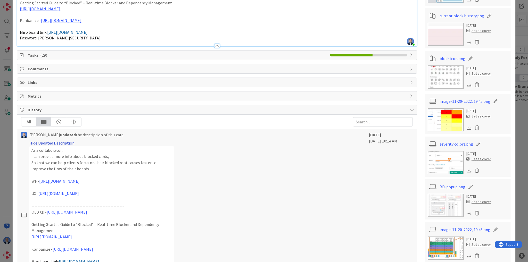
click at [55, 142] on link "Hide Updated Description" at bounding box center [51, 142] width 45 height 5
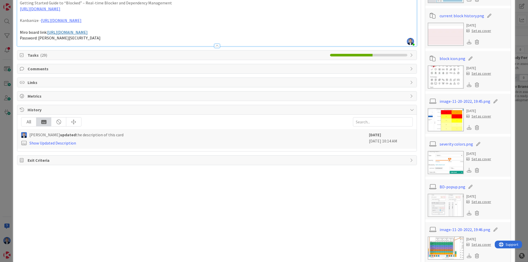
type textarea "x"
